Goal: Task Accomplishment & Management: Manage account settings

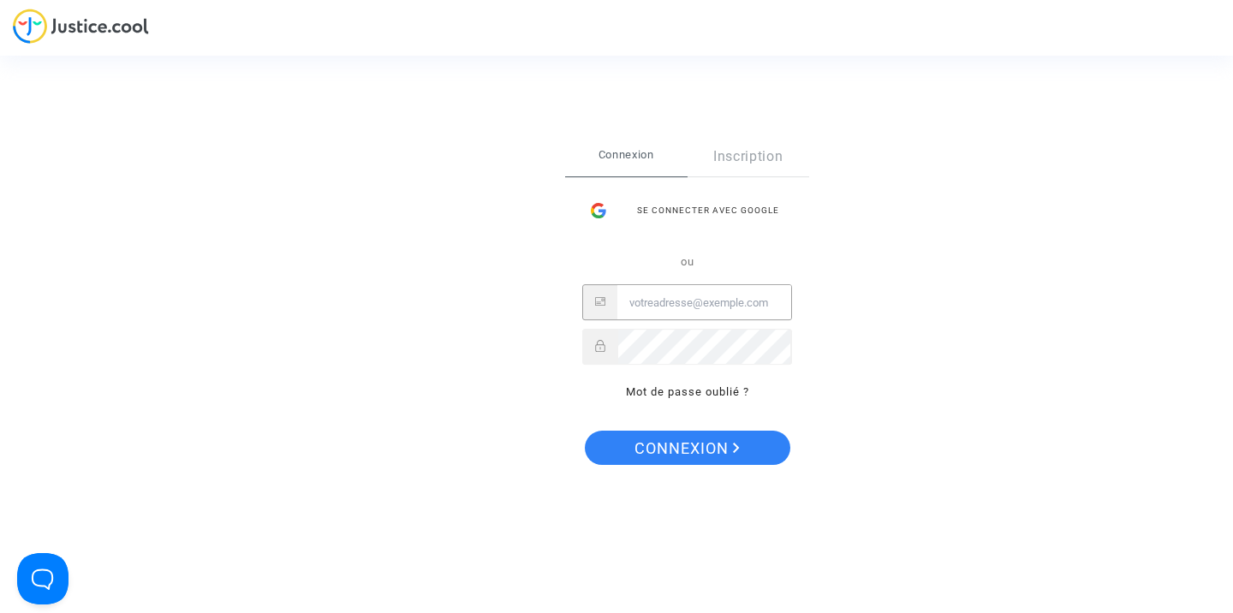
type input "[EMAIL_ADDRESS][DOMAIN_NAME]"
click at [686, 447] on button "Connexion" at bounding box center [687, 448] width 205 height 34
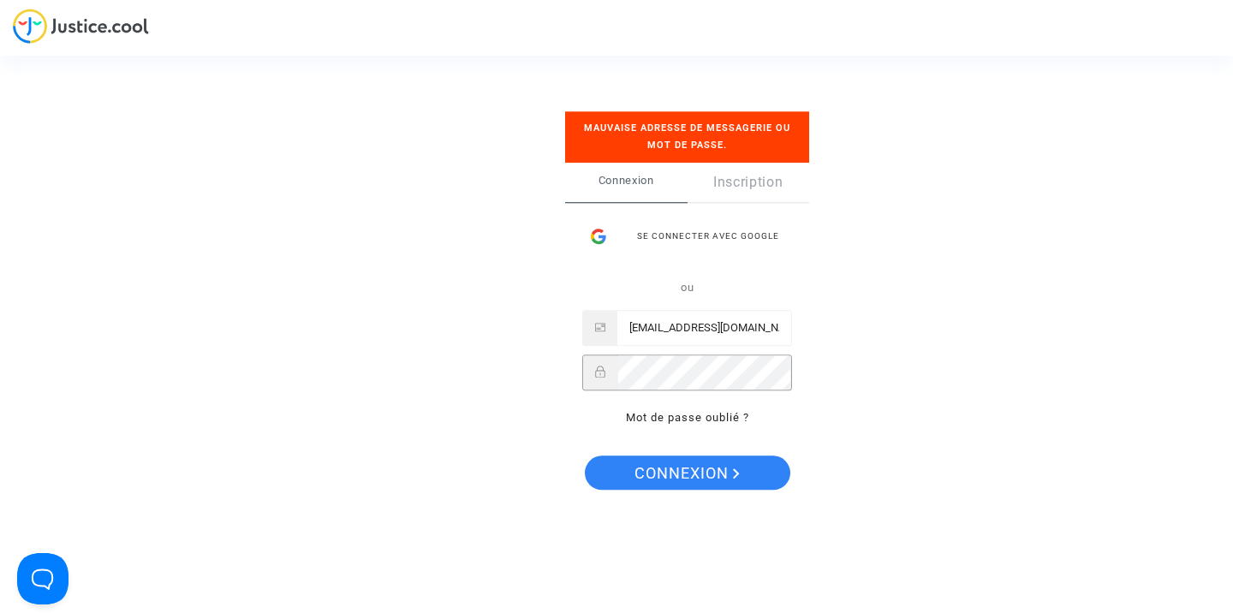
click at [690, 462] on span "Connexion" at bounding box center [686, 474] width 105 height 36
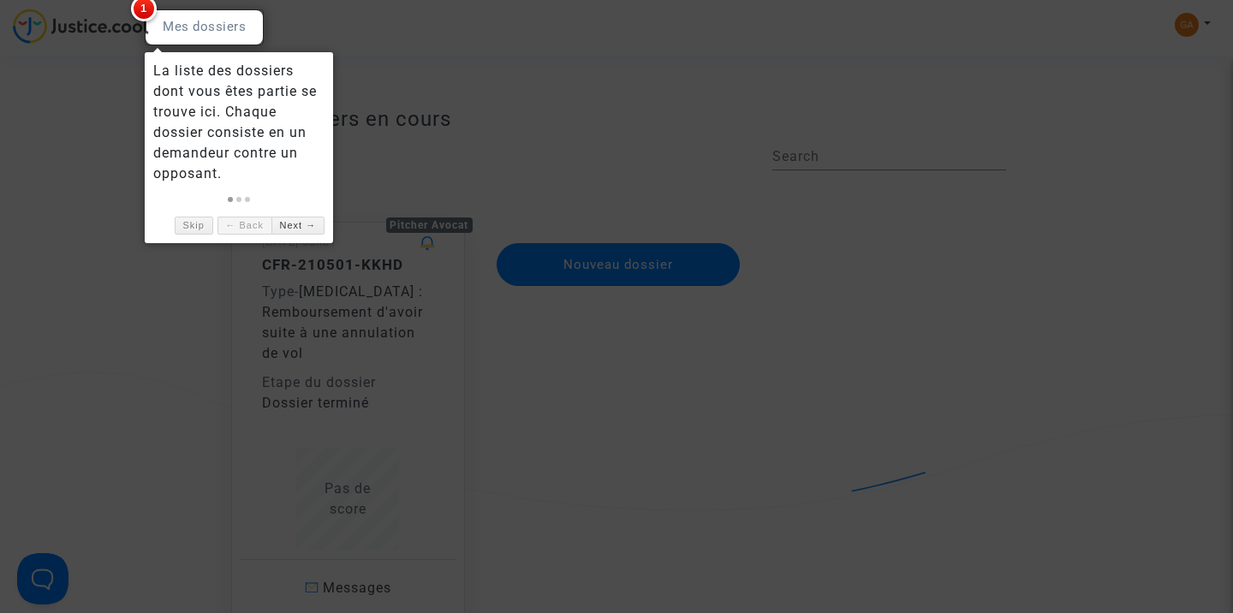
click at [425, 183] on div at bounding box center [616, 306] width 1233 height 613
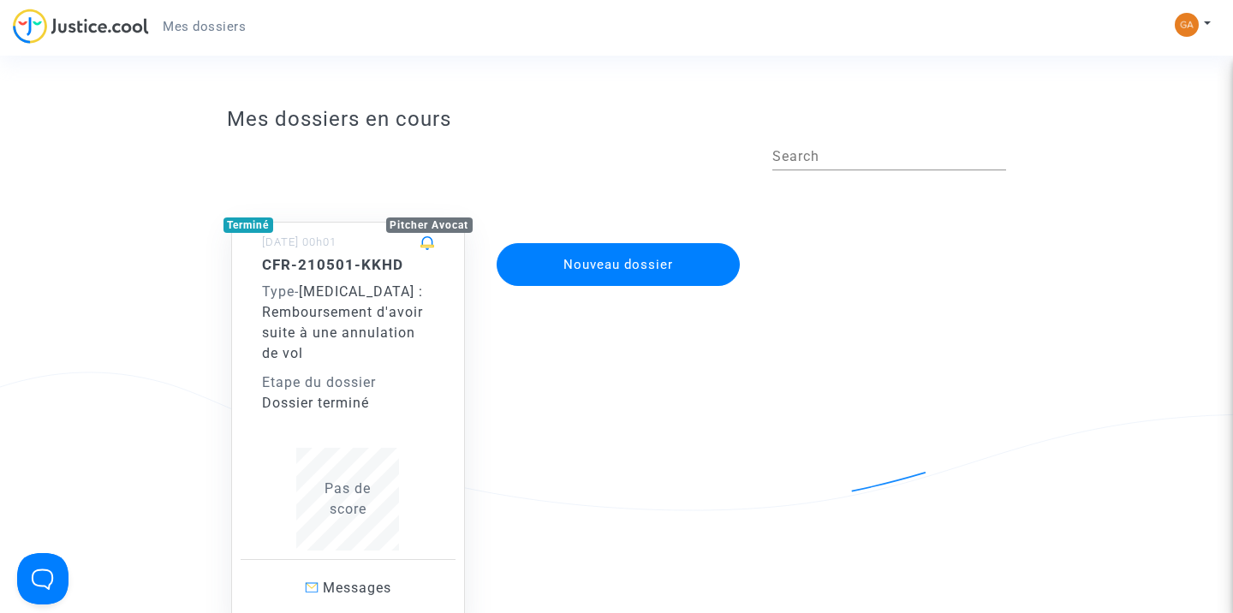
click at [1186, 32] on img at bounding box center [1186, 25] width 24 height 24
click at [1138, 63] on link "Mon profil" at bounding box center [1142, 60] width 135 height 27
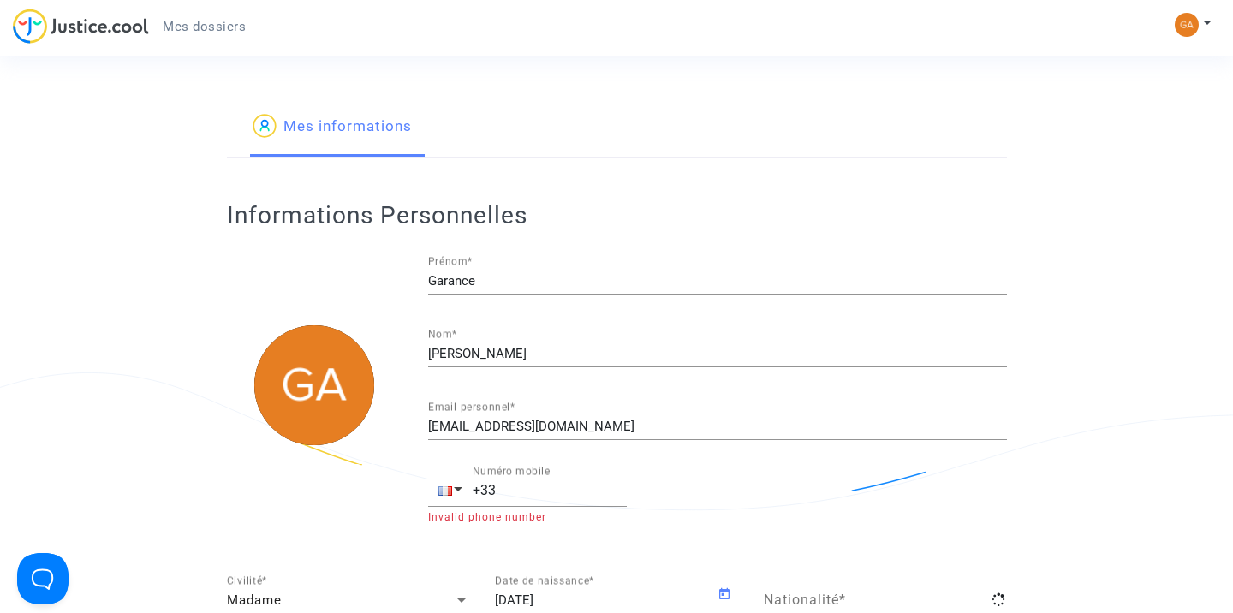
type input "française"
click at [1211, 18] on div "Mon profil Paramètres Déconnexion" at bounding box center [1196, 33] width 46 height 43
click at [1191, 21] on img at bounding box center [1186, 25] width 24 height 24
click at [1143, 81] on link "Paramètres" at bounding box center [1142, 87] width 135 height 27
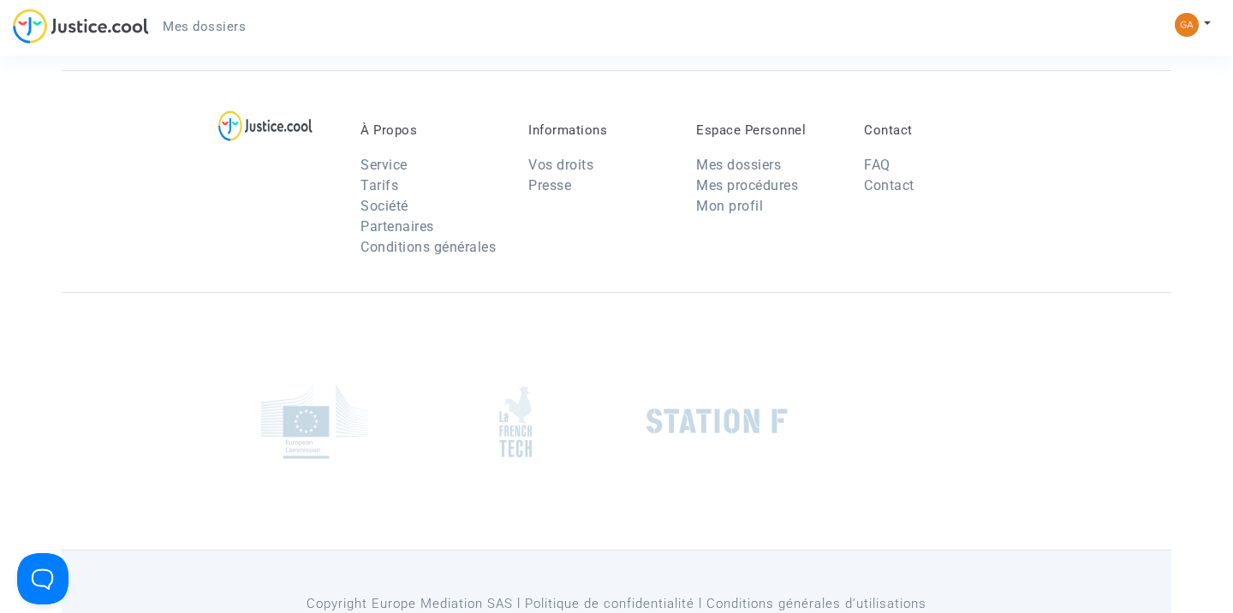
scroll to position [3673, 0]
click at [711, 214] on link "Mon profil" at bounding box center [729, 208] width 67 height 16
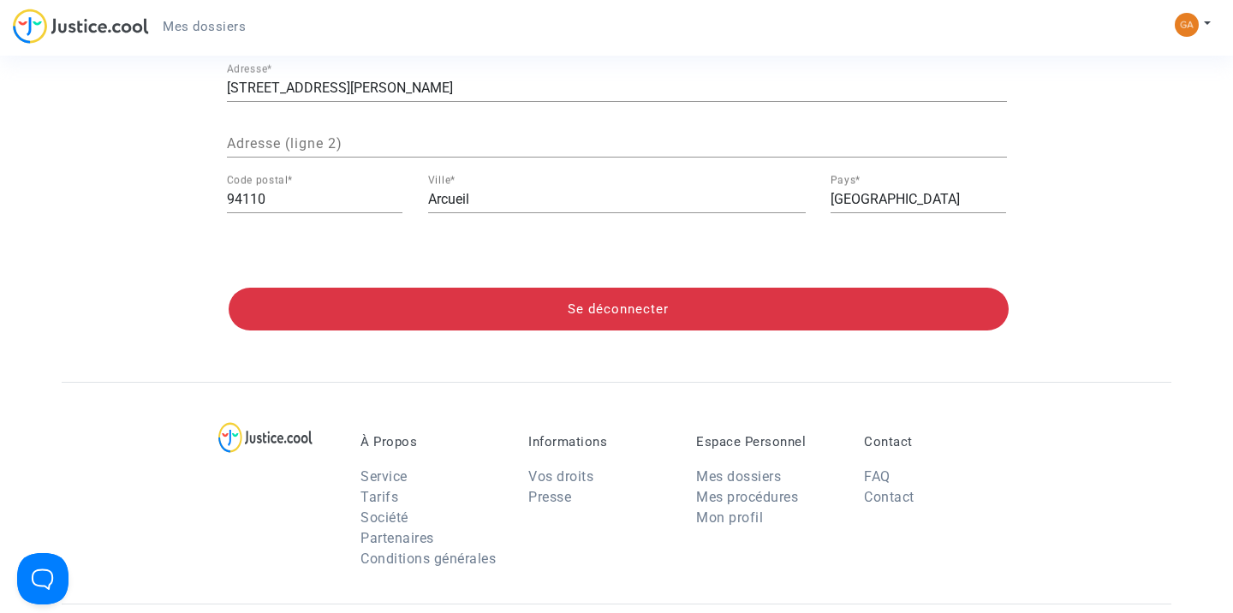
scroll to position [653, 0]
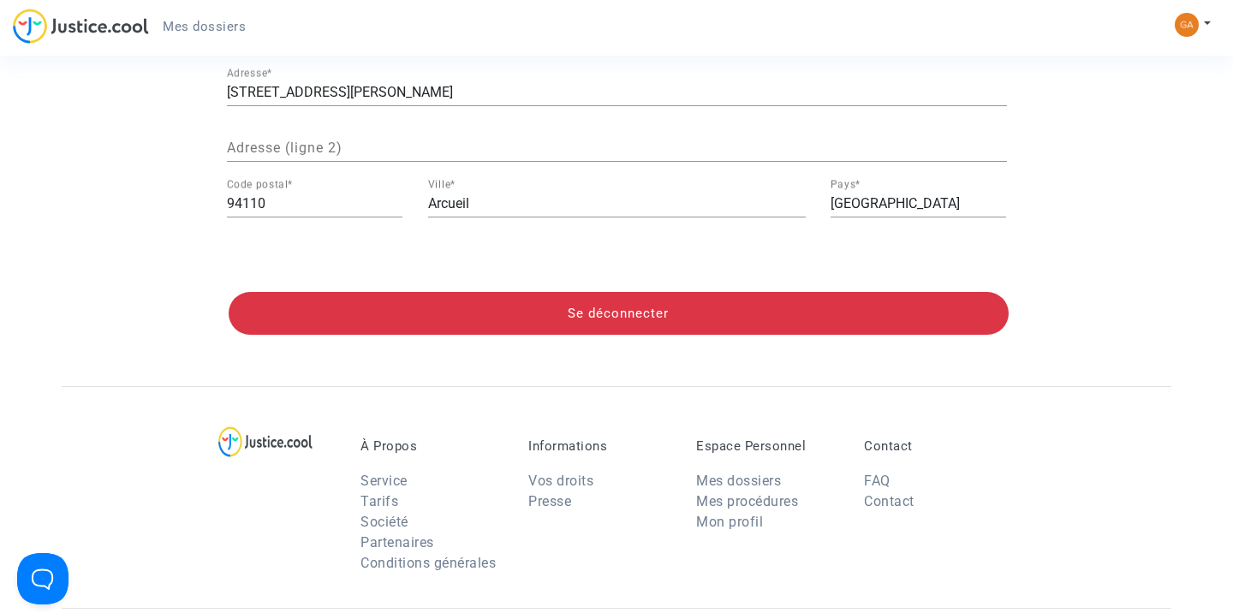
click at [1183, 27] on img at bounding box center [1186, 25] width 24 height 24
click at [1141, 96] on link "Paramètres" at bounding box center [1142, 87] width 135 height 27
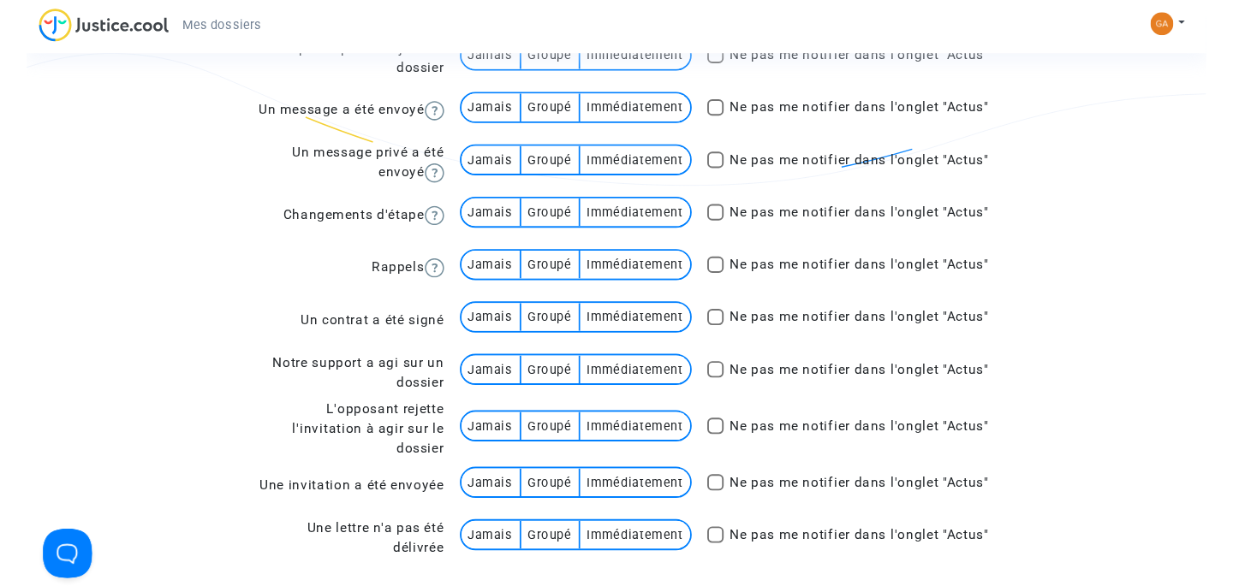
scroll to position [1004, 0]
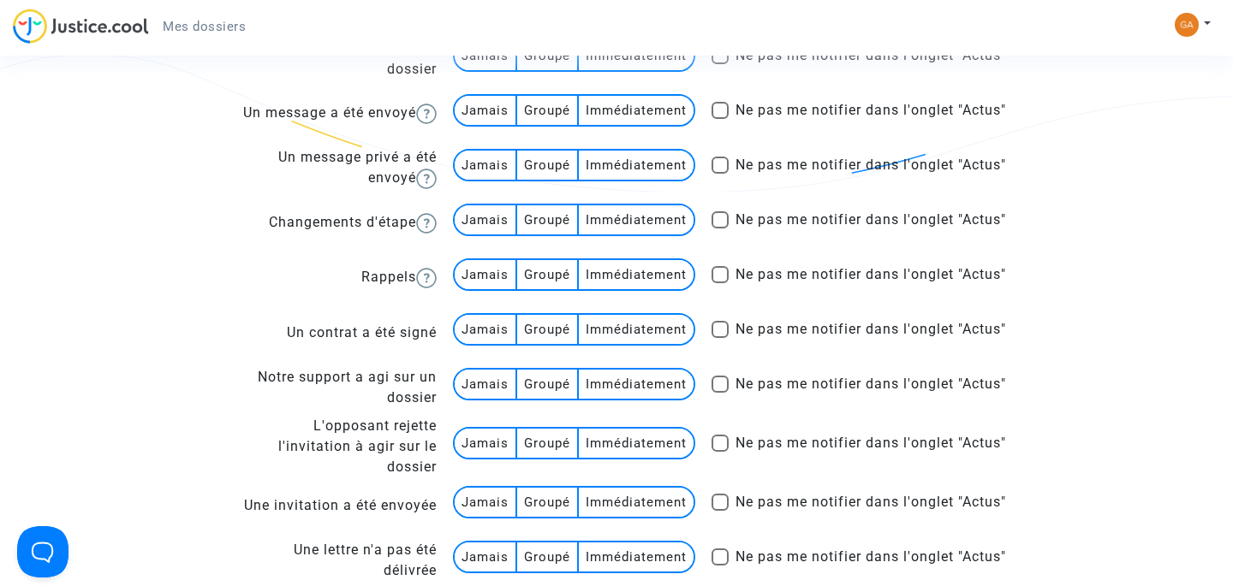
click at [1199, 34] on button at bounding box center [1192, 25] width 38 height 26
click at [1142, 119] on link "Déconnexion" at bounding box center [1142, 115] width 135 height 27
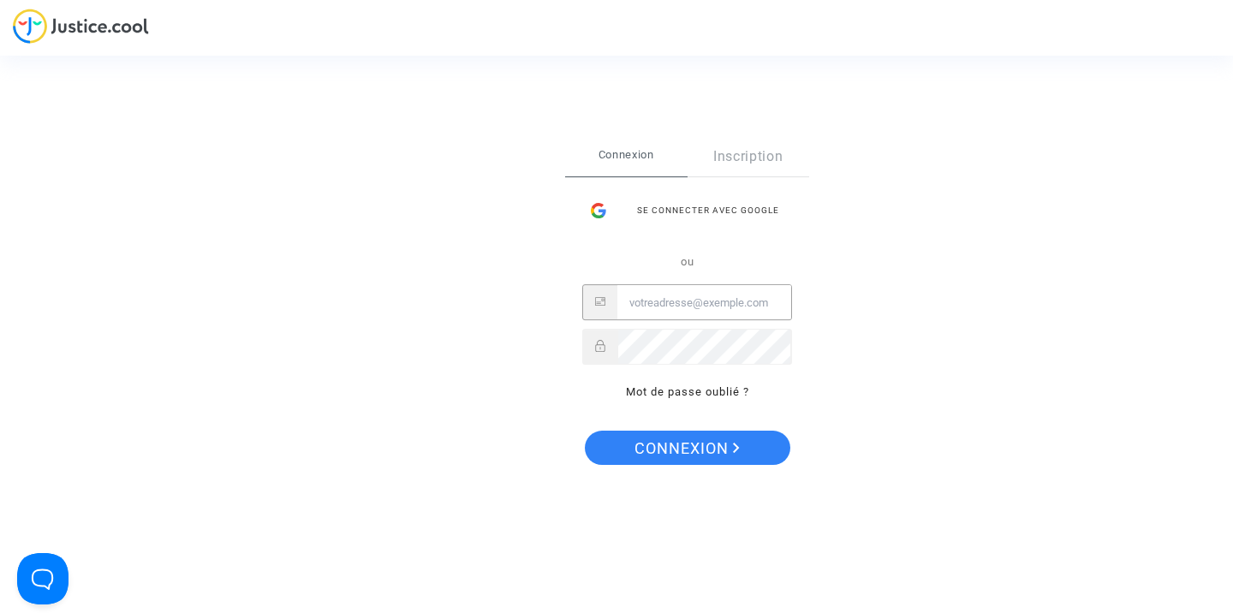
type input "[EMAIL_ADDRESS][DOMAIN_NAME]"
click at [686, 447] on button "Connexion" at bounding box center [687, 448] width 205 height 34
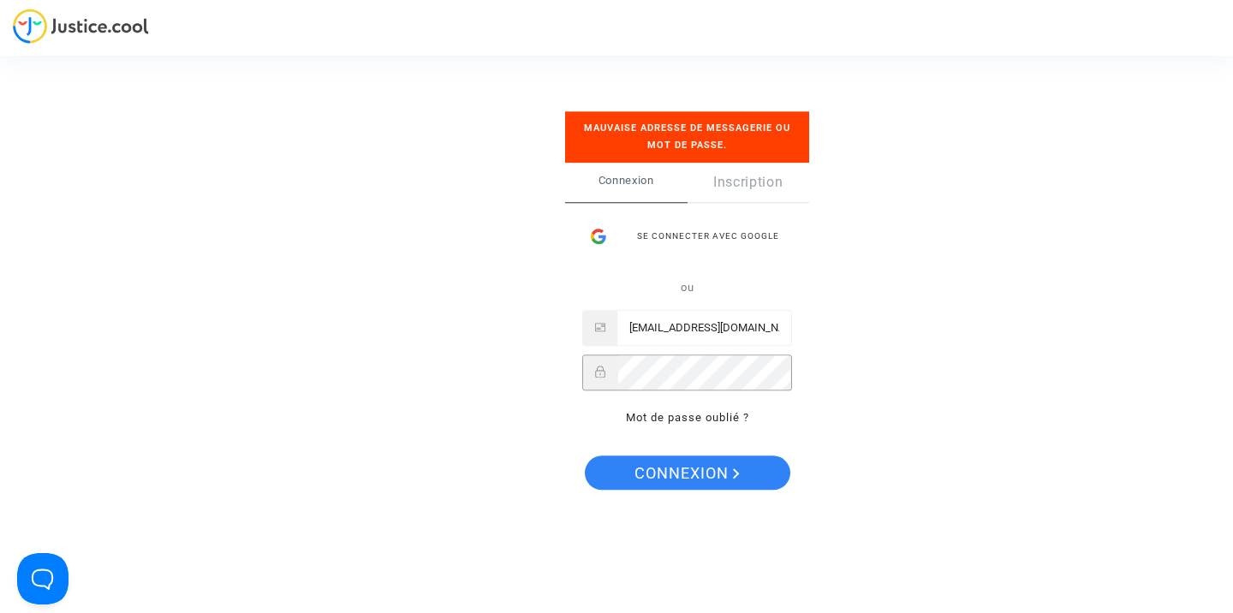
click at [686, 472] on button "Connexion" at bounding box center [687, 473] width 205 height 34
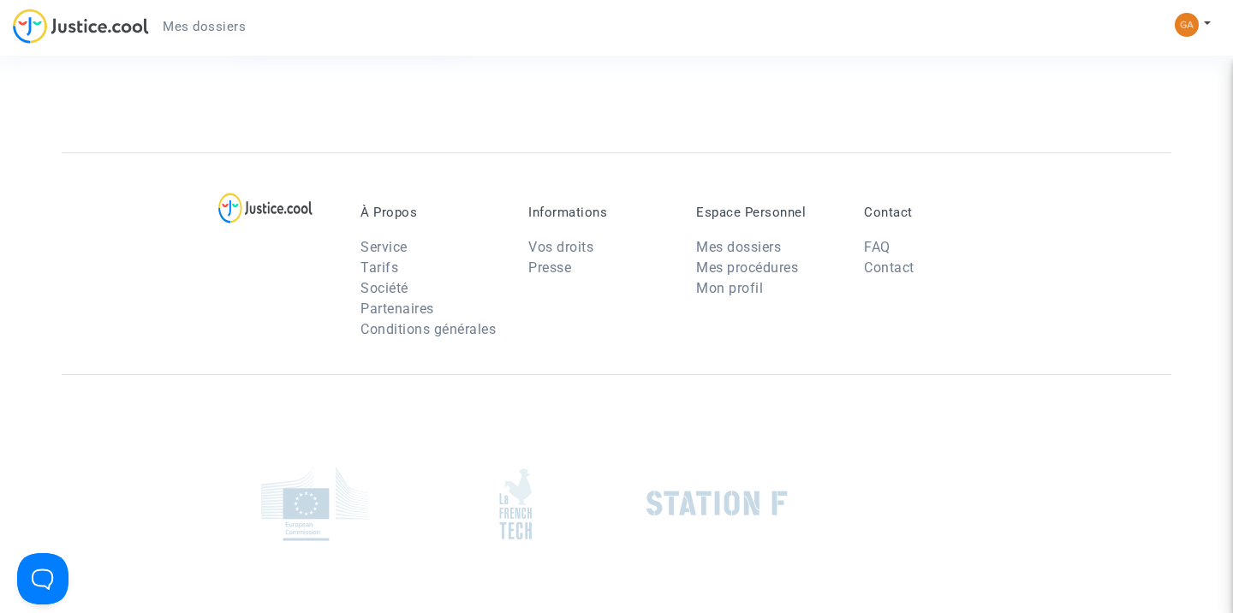
scroll to position [722, 0]
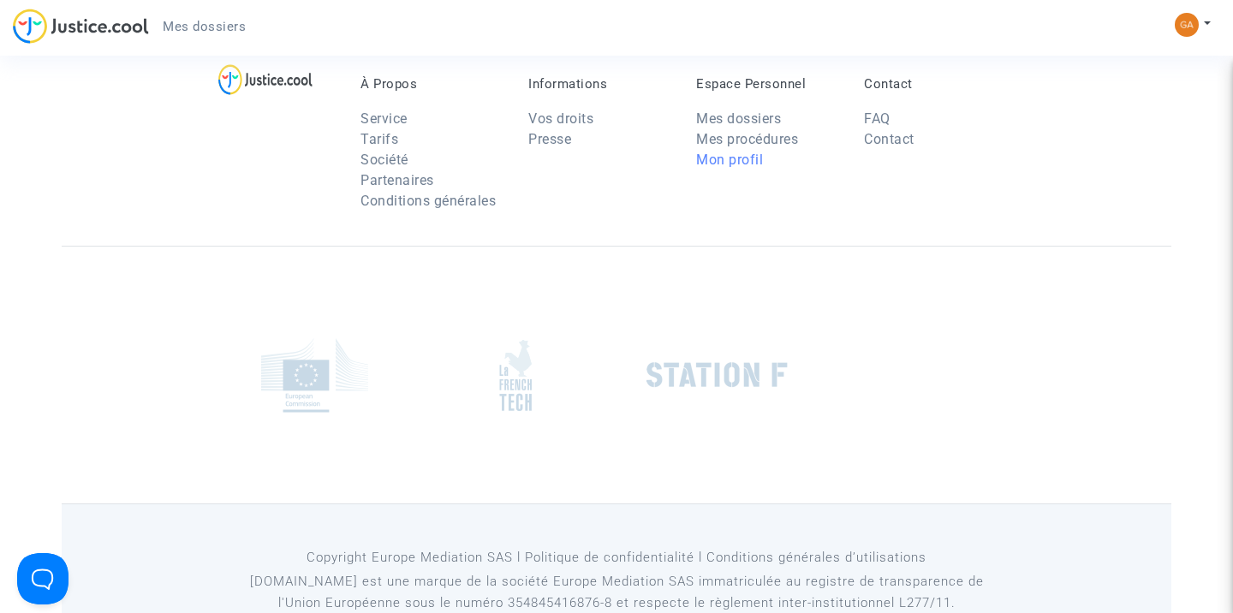
click at [740, 152] on link "Mon profil" at bounding box center [729, 160] width 67 height 16
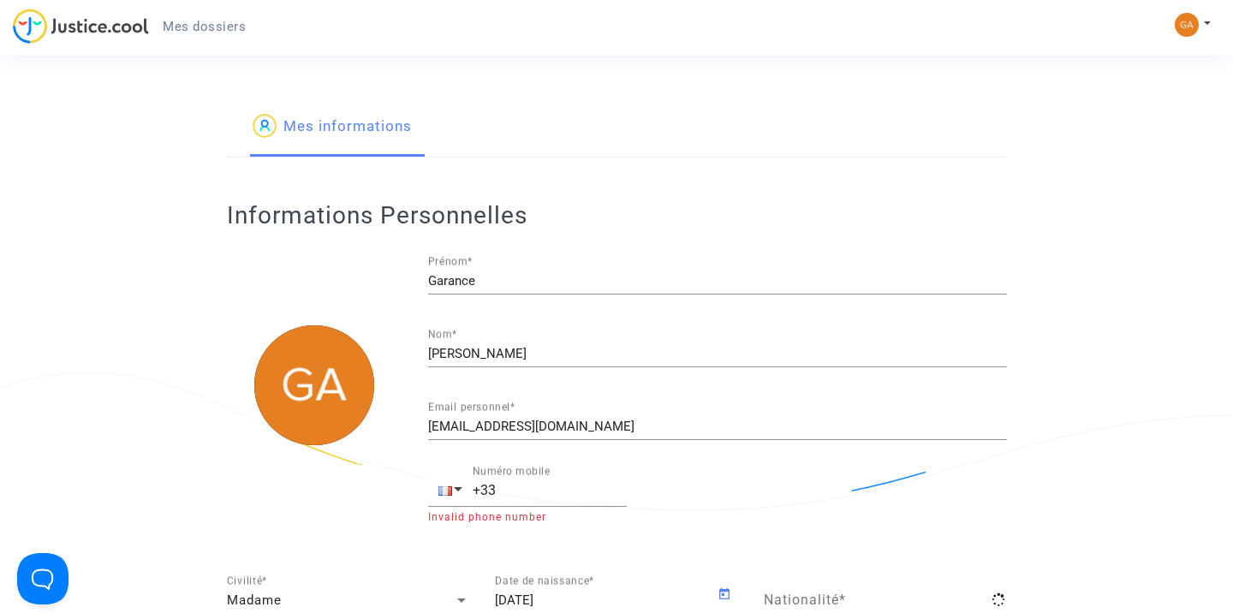
type input "française"
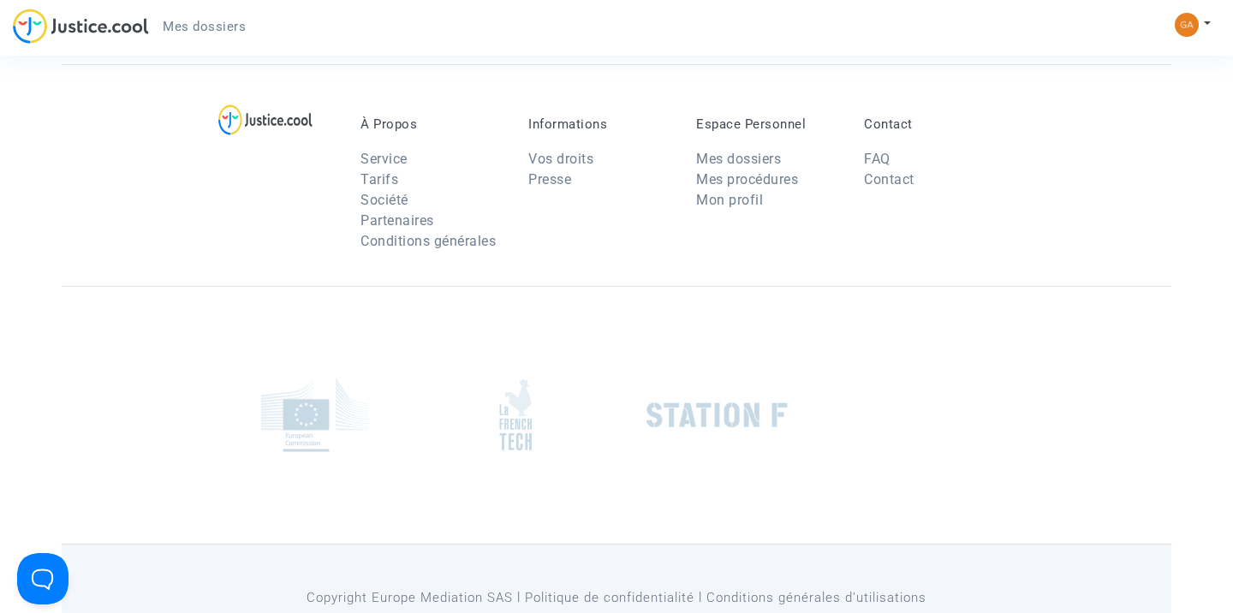
scroll to position [970, 0]
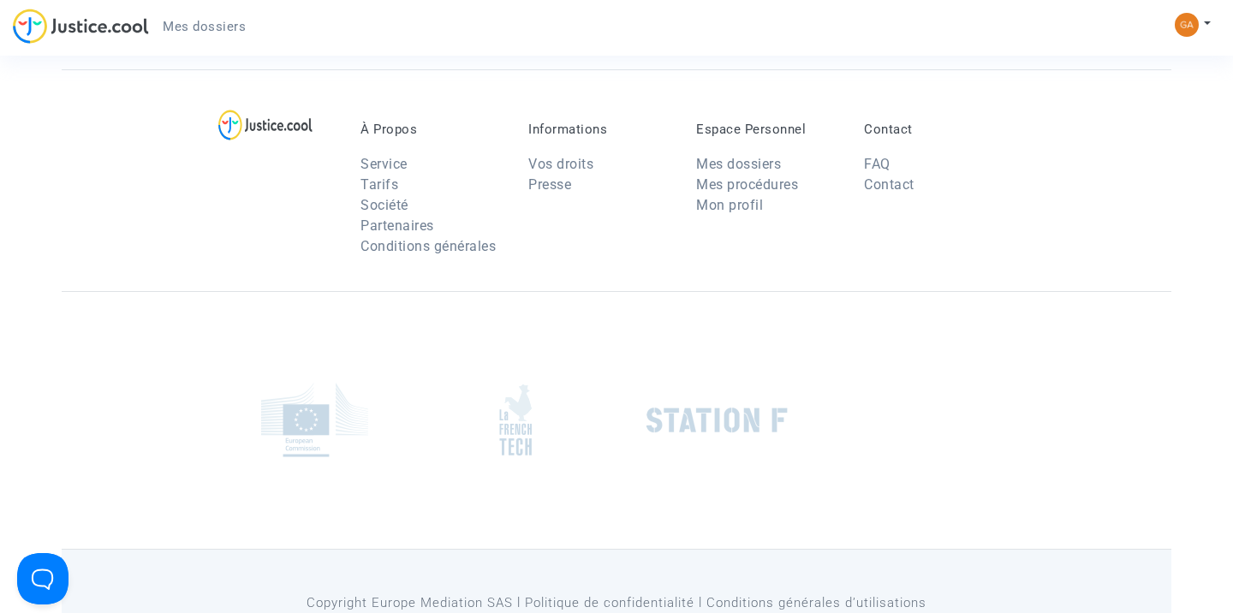
click at [1191, 21] on img at bounding box center [1186, 25] width 24 height 24
click at [1140, 62] on link "Mon profil" at bounding box center [1142, 60] width 135 height 27
click at [1185, 40] on div "Mon profil Paramètres Déconnexion" at bounding box center [1196, 33] width 46 height 43
click at [1185, 34] on img at bounding box center [1186, 25] width 24 height 24
click at [1127, 91] on link "Paramètres" at bounding box center [1142, 87] width 135 height 27
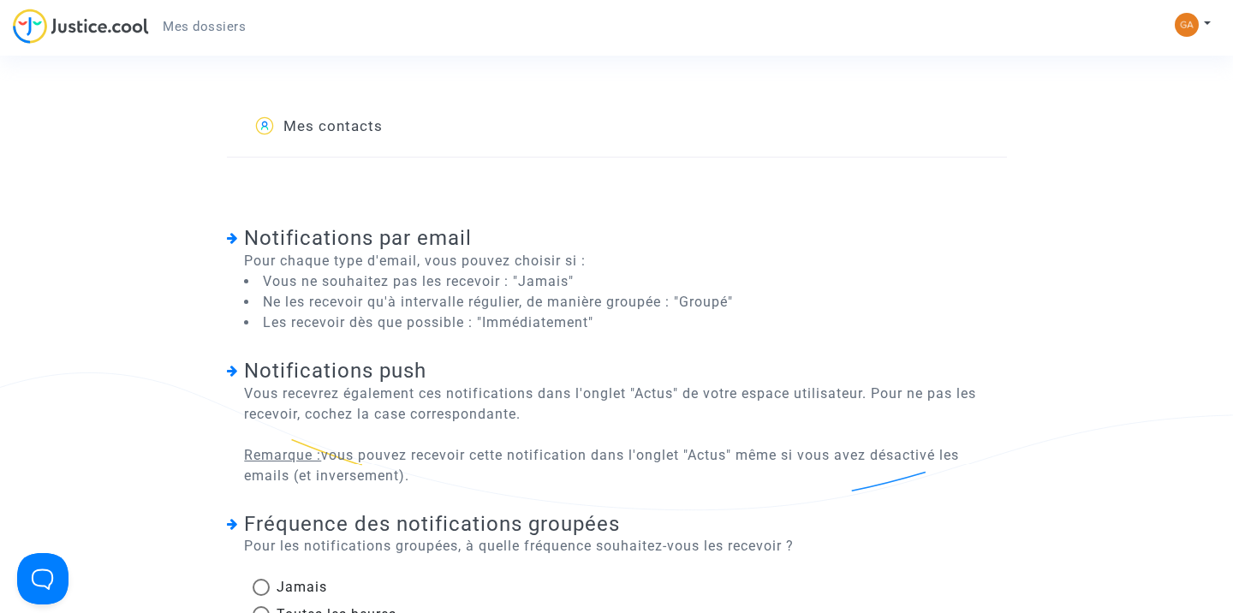
click at [177, 48] on div "Mes dossiers" at bounding box center [136, 32] width 247 height 47
click at [191, 32] on span "Mes dossiers" at bounding box center [204, 26] width 83 height 15
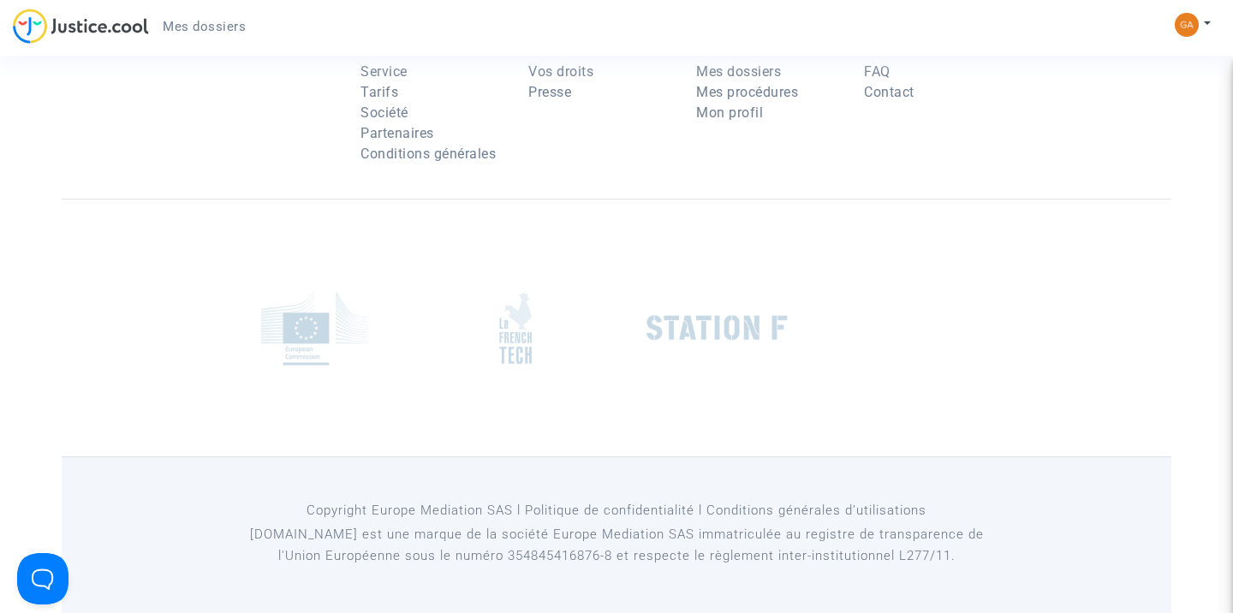
scroll to position [767, 0]
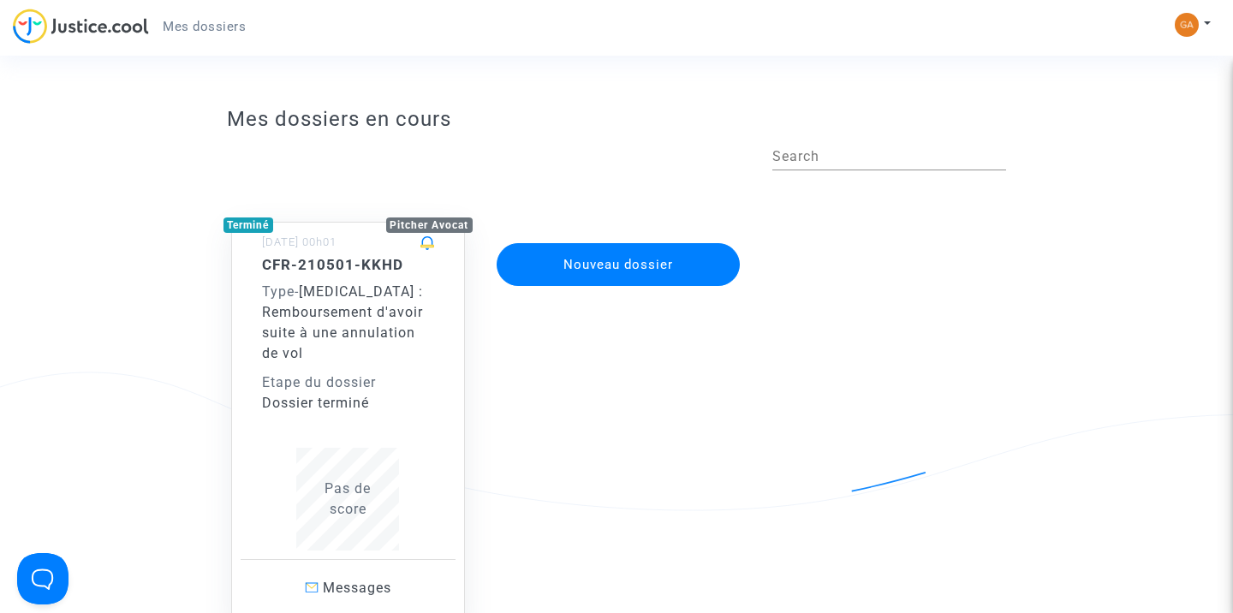
click at [1190, 21] on img at bounding box center [1186, 25] width 24 height 24
click at [1123, 64] on link "Mon profil" at bounding box center [1142, 60] width 135 height 27
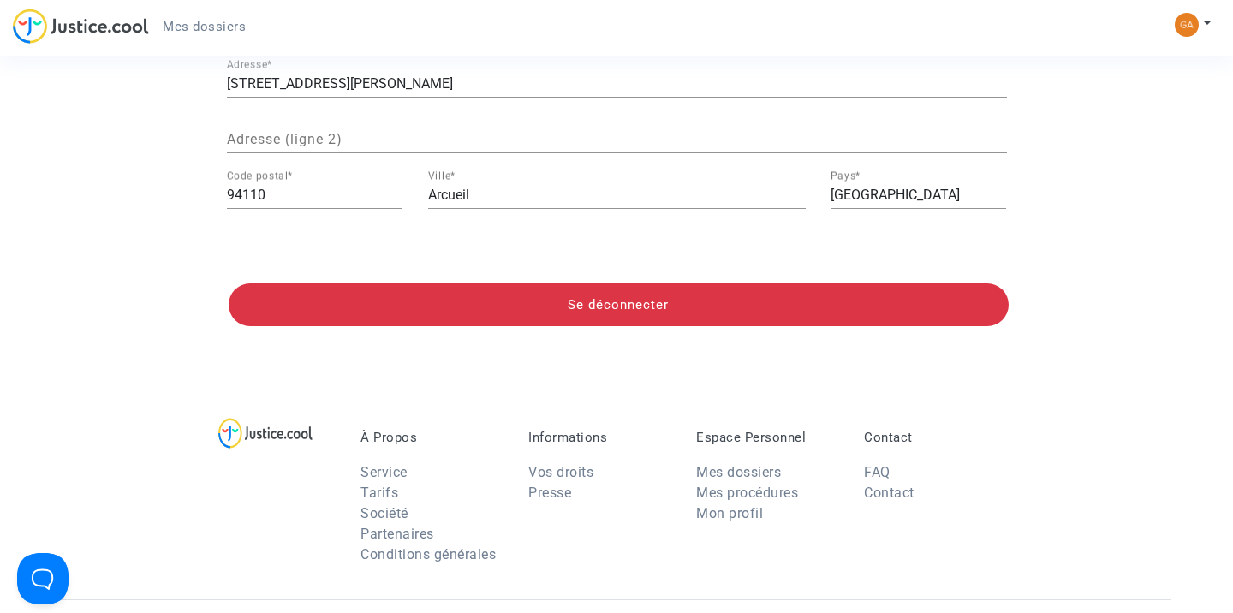
scroll to position [674, 0]
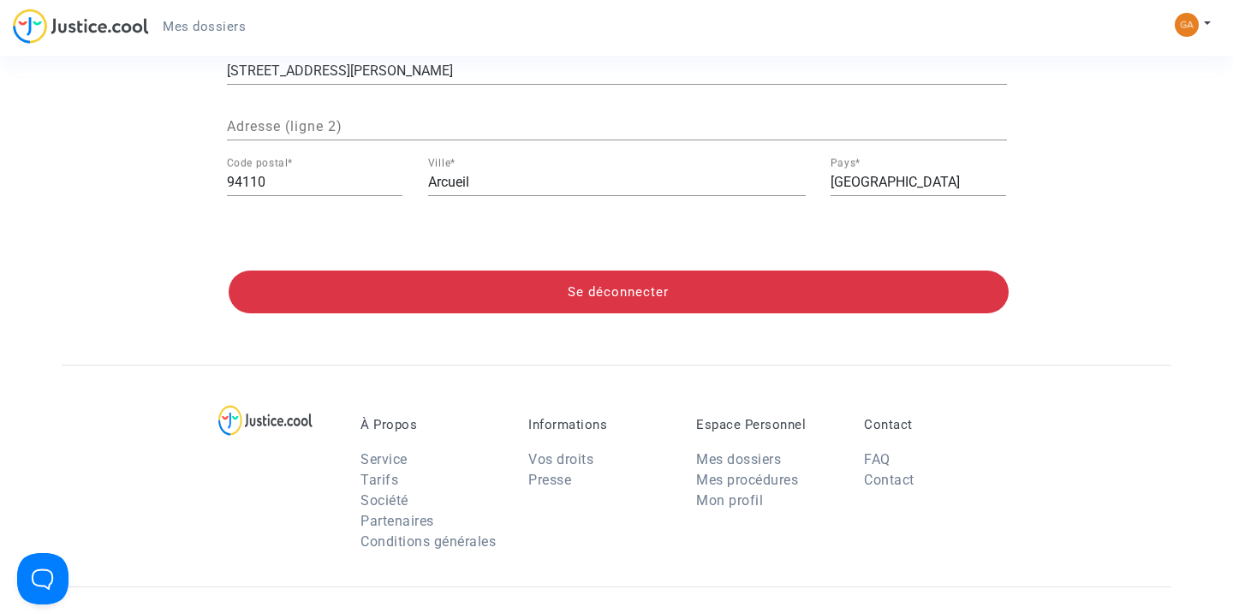
click at [1174, 22] on img at bounding box center [1186, 25] width 24 height 24
click at [1132, 93] on link "Paramètres" at bounding box center [1142, 87] width 135 height 27
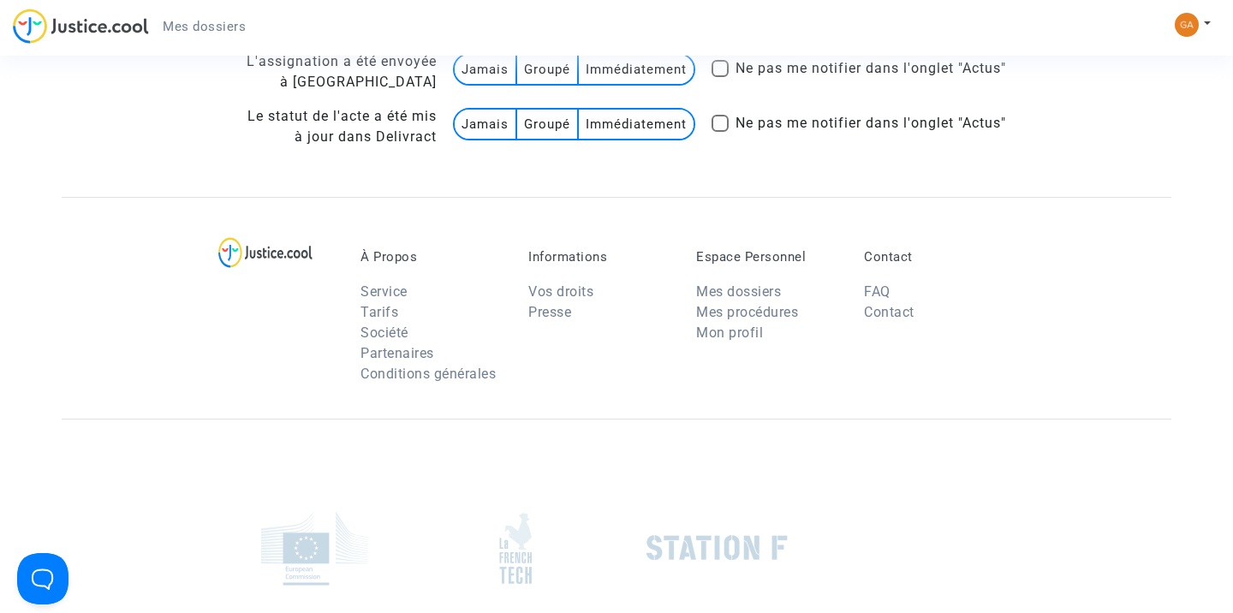
scroll to position [3423, 0]
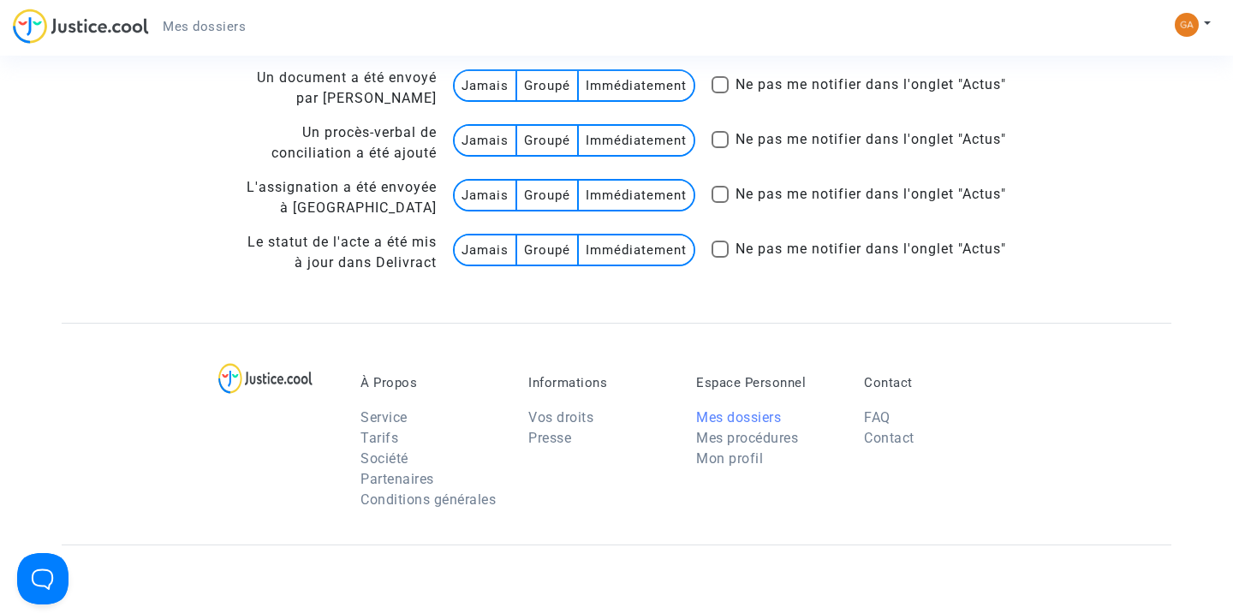
click at [740, 425] on link "Mes dossiers" at bounding box center [738, 417] width 85 height 16
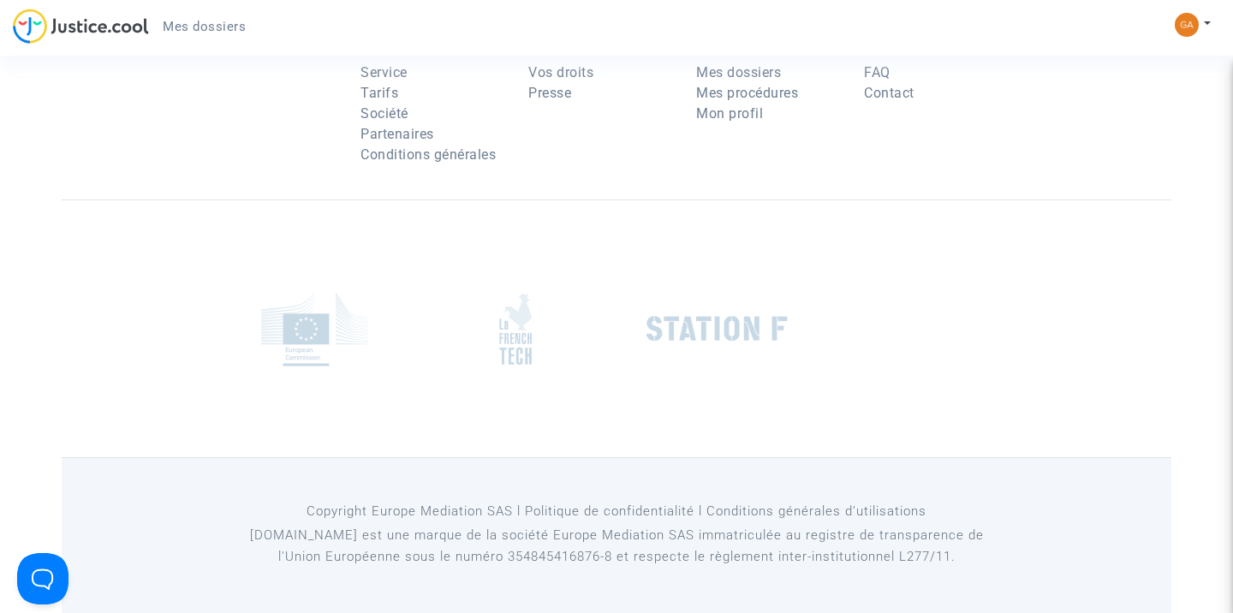
scroll to position [767, 0]
click at [1186, 38] on div "Mon profil Paramètres Déconnexion" at bounding box center [1196, 33] width 46 height 43
click at [1187, 23] on img at bounding box center [1186, 25] width 24 height 24
click at [1133, 54] on link "Mon profil" at bounding box center [1142, 60] width 135 height 27
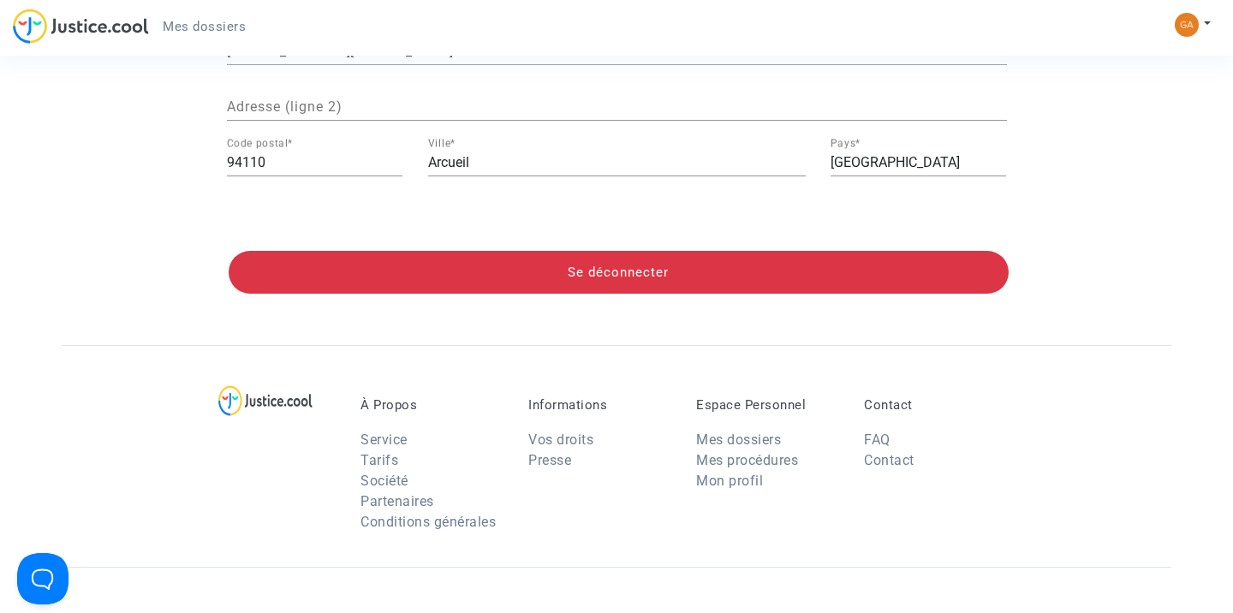
scroll to position [768, 0]
